Goal: Go to known website: Go to known website

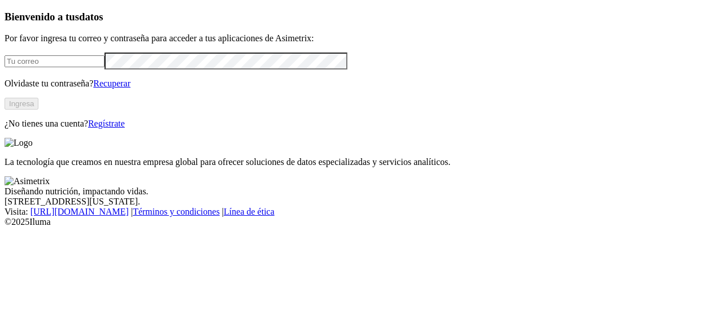
type input "[PERSON_NAME][EMAIL_ADDRESS][PERSON_NAME][DOMAIN_NAME]"
click at [38, 110] on button "Ingresa" at bounding box center [22, 104] width 34 height 12
